Goal: Navigation & Orientation: Find specific page/section

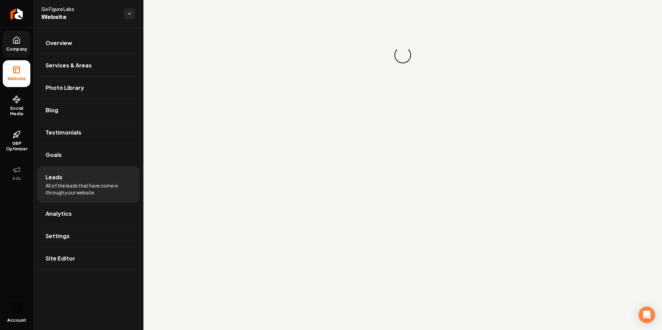
click at [10, 42] on link "Company" at bounding box center [17, 44] width 28 height 27
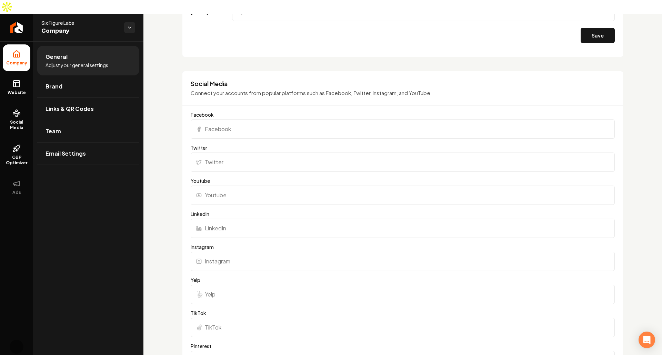
scroll to position [636, 0]
click at [232, 88] on p "Connect your accounts from popular platforms such as Facebook, Twitter, Instagr…" at bounding box center [403, 92] width 424 height 8
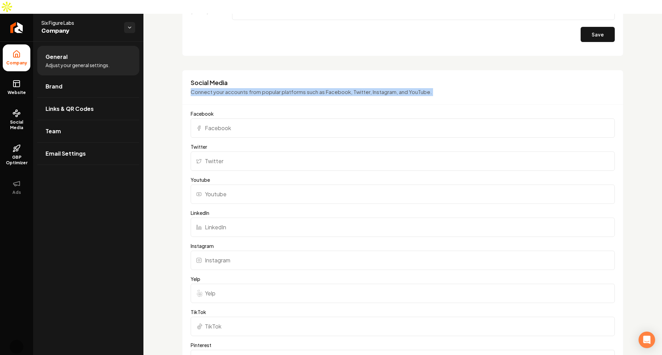
click at [232, 88] on p "Connect your accounts from popular platforms such as Facebook, Twitter, Instagr…" at bounding box center [403, 92] width 424 height 8
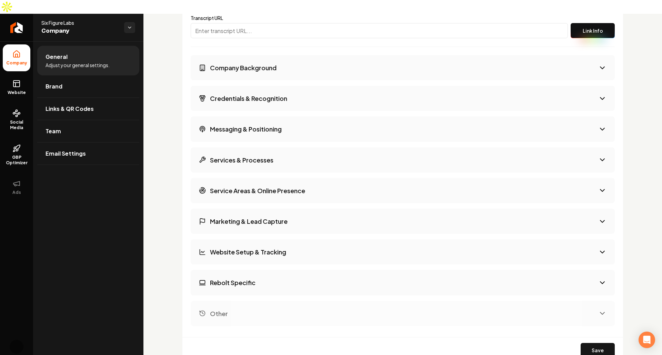
scroll to position [1185, 0]
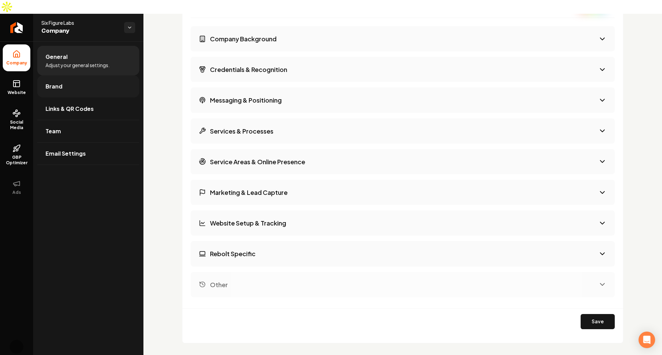
click at [97, 75] on link "Brand" at bounding box center [88, 86] width 102 height 22
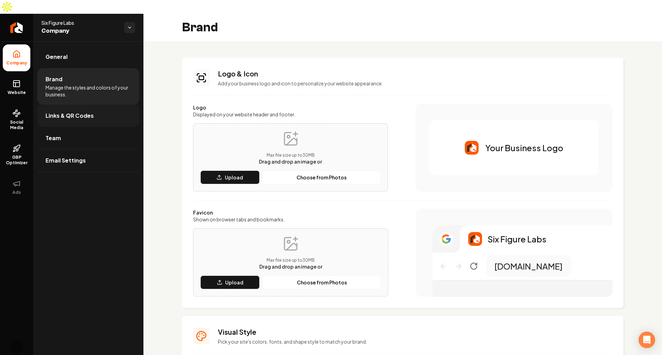
click at [77, 106] on link "Links & QR Codes" at bounding box center [88, 116] width 102 height 22
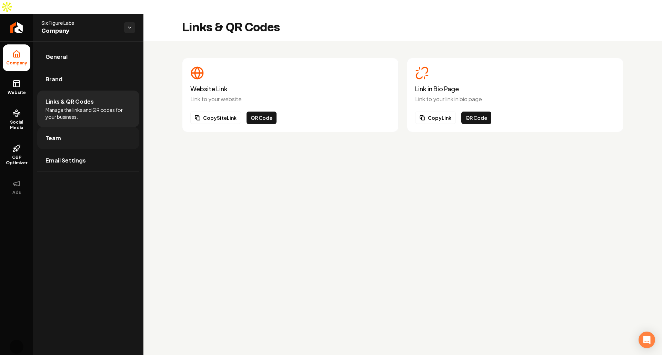
click at [88, 127] on link "Team" at bounding box center [88, 138] width 102 height 22
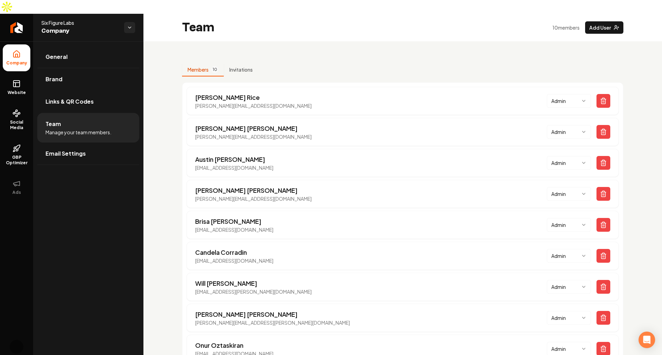
click at [172, 128] on div "Members 10 Invitations [PERSON_NAME] [PERSON_NAME][EMAIL_ADDRESS][DOMAIN_NAME] …" at bounding box center [402, 228] width 518 height 374
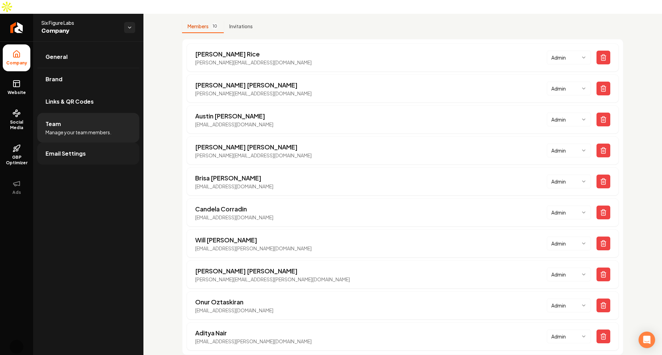
click at [92, 143] on link "Email Settings" at bounding box center [88, 154] width 102 height 22
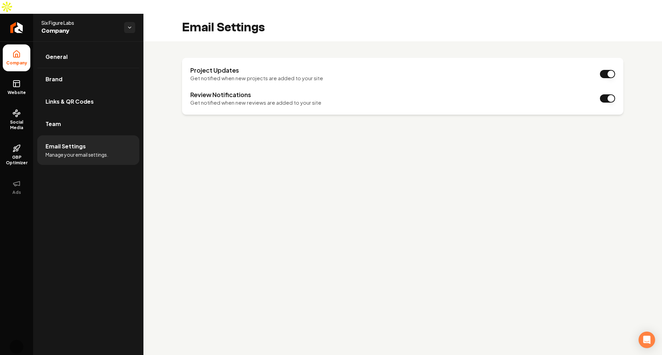
click at [238, 168] on main "Email Settings Project Updates Get notified when new projects are added to your…" at bounding box center [402, 191] width 518 height 355
click at [26, 75] on link "Website" at bounding box center [17, 87] width 28 height 27
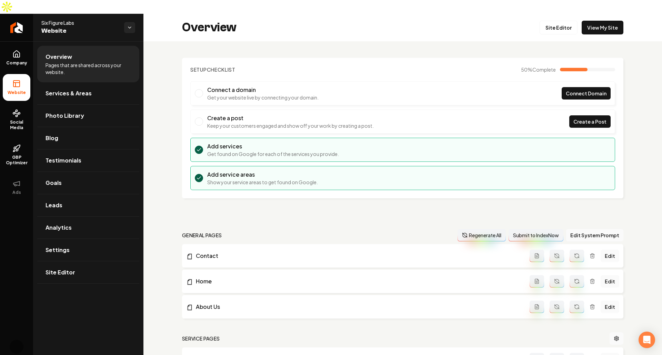
click at [150, 192] on div "Setup Checklist 50 % Complete Connect a domain Get your website live by connect…" at bounding box center [402, 341] width 518 height 601
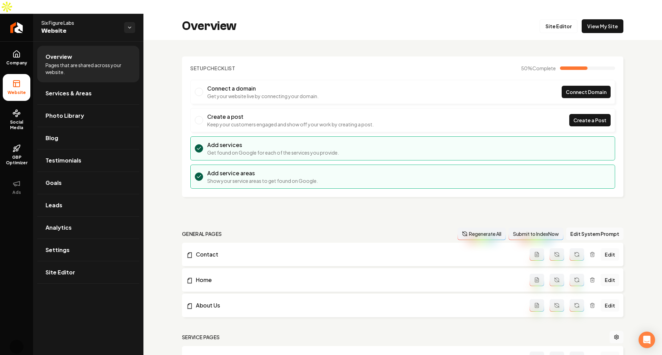
scroll to position [34, 0]
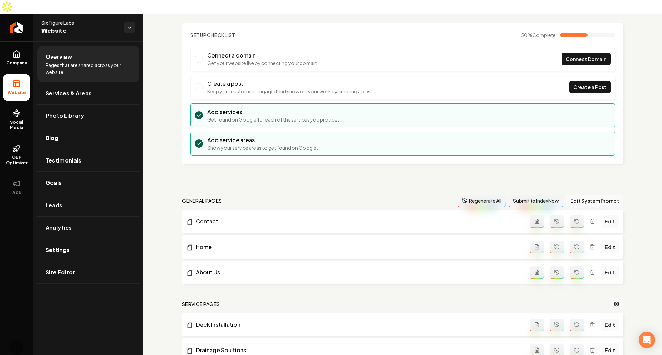
click at [165, 152] on div "Setup Checklist 50 % Complete Connect a domain Get your website live by connect…" at bounding box center [402, 307] width 518 height 601
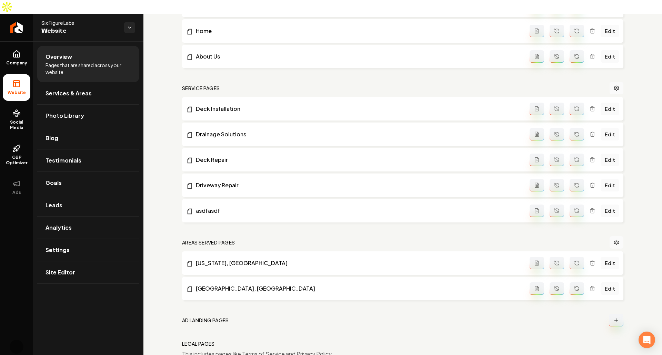
scroll to position [237, 0]
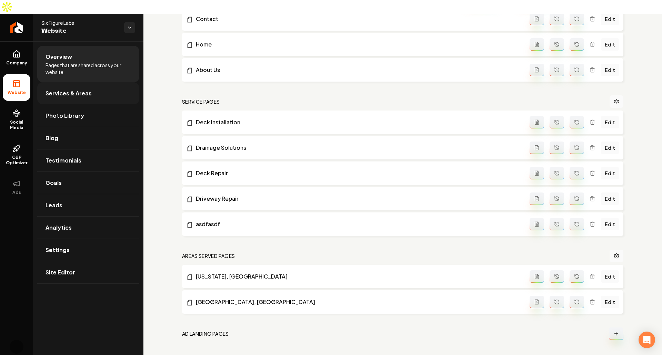
click at [103, 82] on link "Services & Areas" at bounding box center [88, 93] width 102 height 22
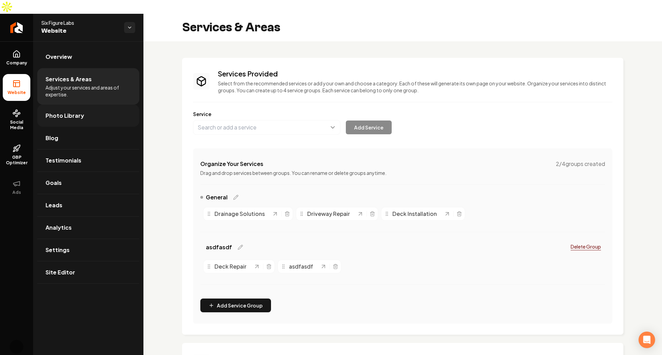
click at [90, 105] on link "Photo Library" at bounding box center [88, 116] width 102 height 22
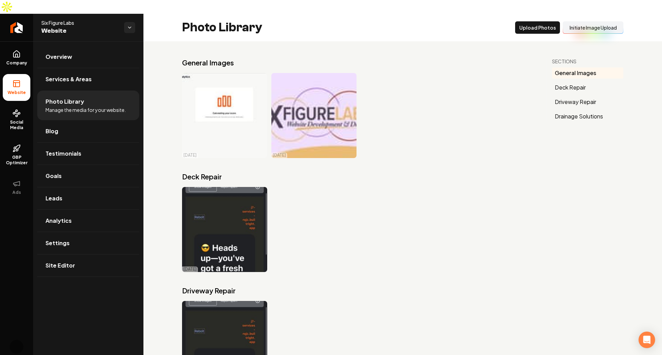
click at [432, 220] on div "[DATE]" at bounding box center [358, 229] width 353 height 85
click at [96, 120] on link "Blog" at bounding box center [88, 131] width 102 height 22
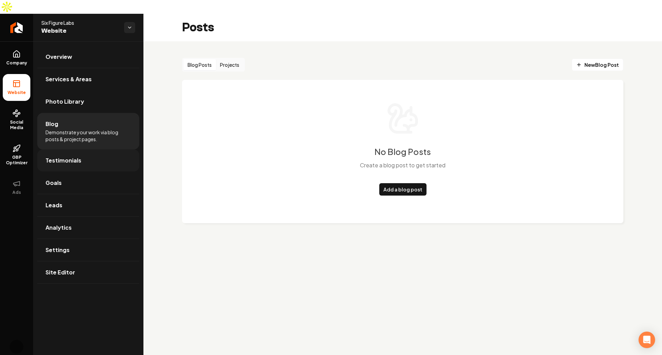
click at [91, 151] on link "Testimonials" at bounding box center [88, 161] width 102 height 22
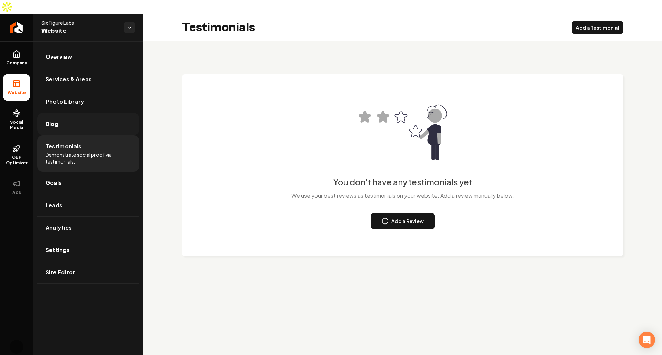
click at [105, 113] on link "Blog" at bounding box center [88, 124] width 102 height 22
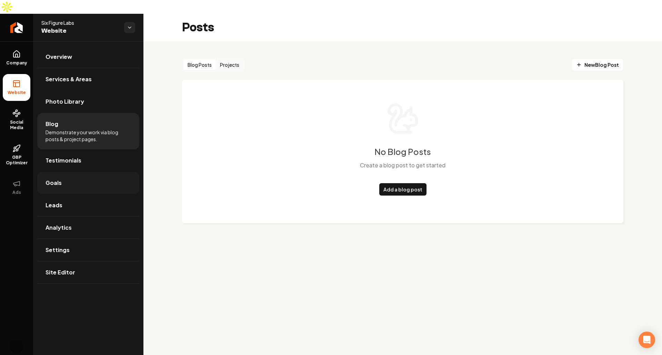
click at [84, 172] on link "Goals" at bounding box center [88, 183] width 102 height 22
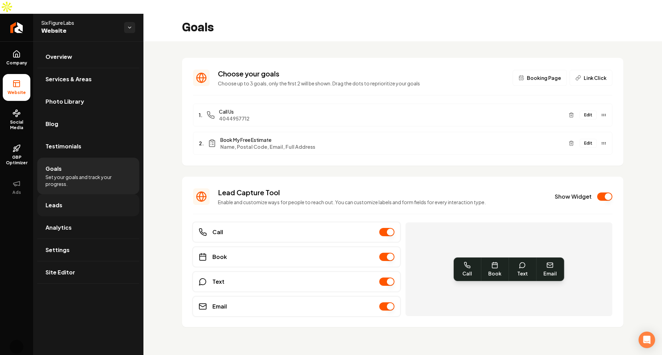
click at [78, 194] on link "Leads" at bounding box center [88, 205] width 102 height 22
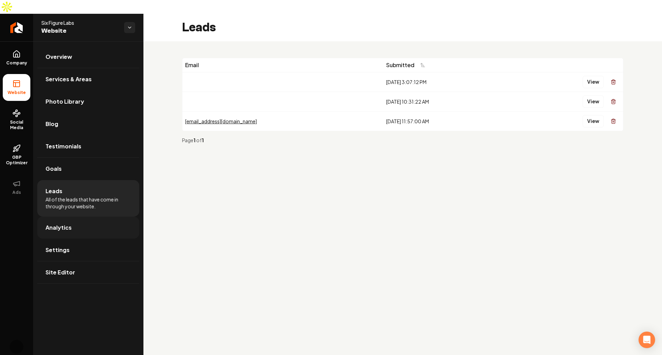
click at [79, 217] on link "Analytics" at bounding box center [88, 228] width 102 height 22
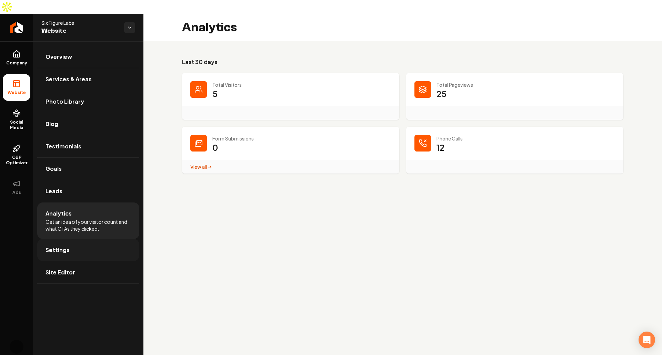
click at [68, 239] on link "Settings" at bounding box center [88, 250] width 102 height 22
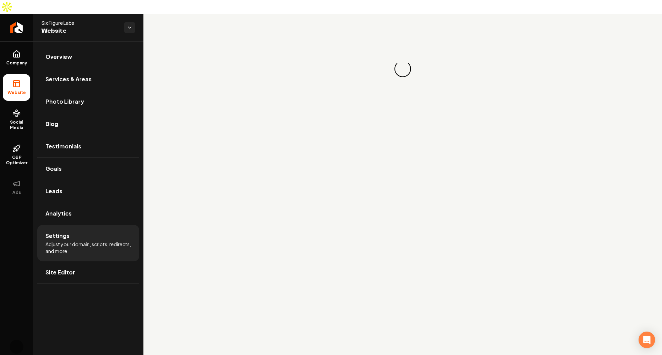
click at [378, 254] on main "Loading... Loading..." at bounding box center [402, 191] width 518 height 355
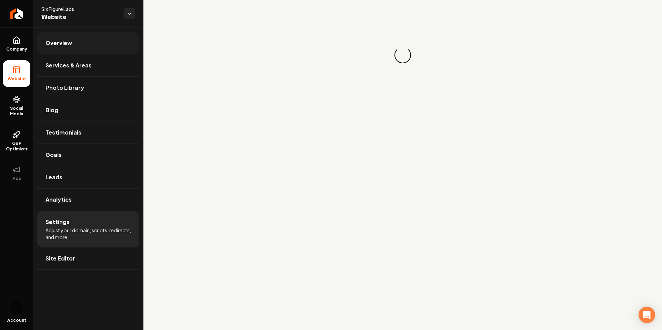
click at [68, 38] on link "Overview" at bounding box center [88, 43] width 102 height 22
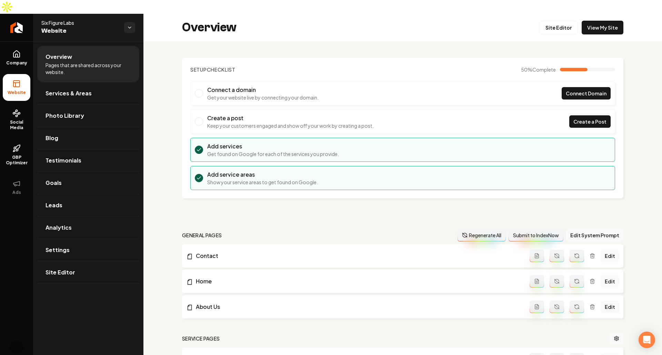
click at [407, 41] on div "Setup Checklist 50 % Complete Connect a domain Get your website live by connect…" at bounding box center [402, 341] width 518 height 601
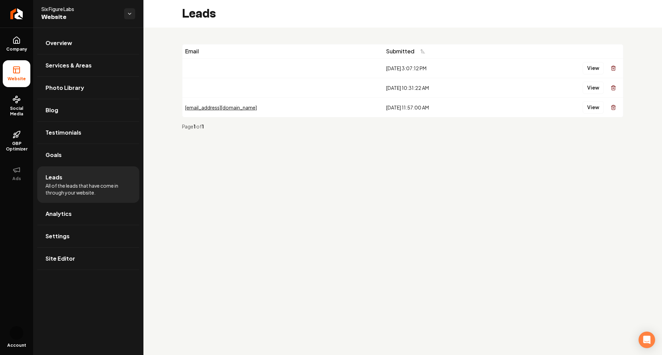
click at [332, 220] on main "Leads Email Submitted 8/4/2025, 3:07:12 PM View 7/4/2025, 10:31:22 AM View newl…" at bounding box center [402, 177] width 518 height 355
